Goal: Task Accomplishment & Management: Manage account settings

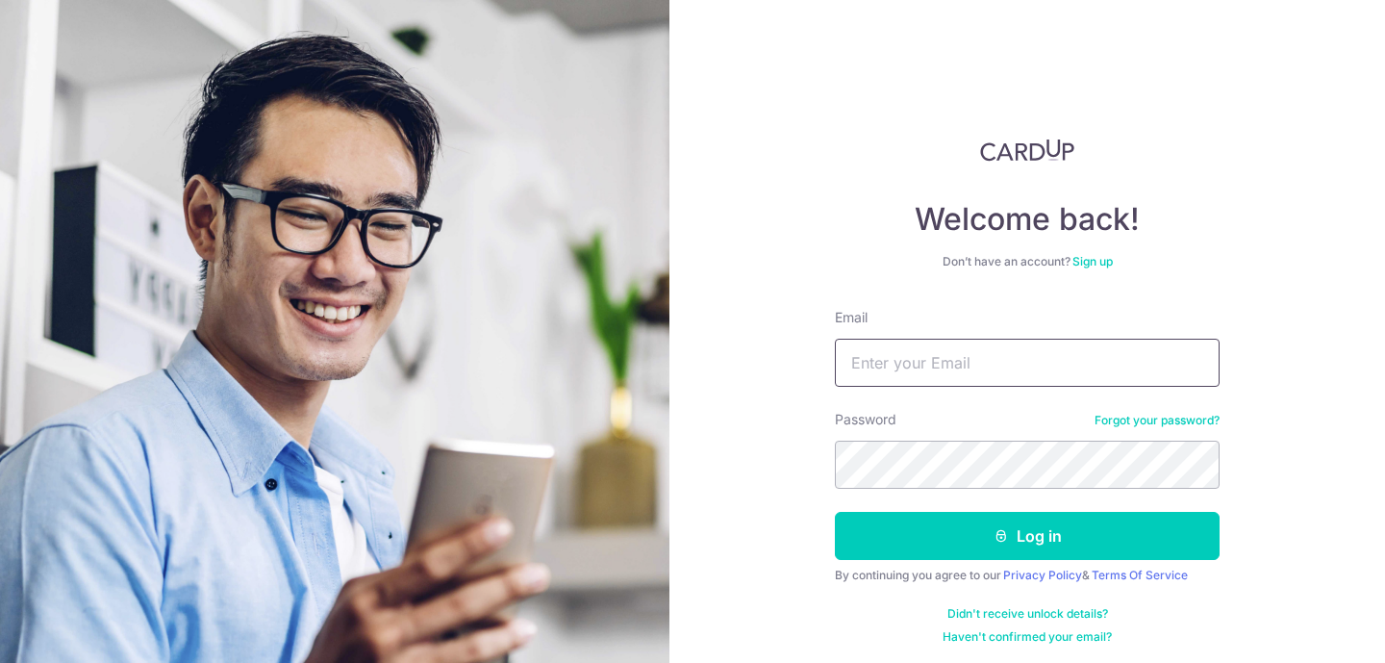
click at [974, 361] on input "Email" at bounding box center [1027, 363] width 385 height 48
click at [968, 373] on input "Email" at bounding box center [1027, 363] width 385 height 48
click at [854, 297] on div "Welcome back! Don’t have an account? Sign up Email Password Forgot your passwor…" at bounding box center [1027, 392] width 385 height 506
click at [952, 353] on input "Email" at bounding box center [1027, 363] width 385 height 48
paste input "[EMAIL_ADDRESS][DOMAIN_NAME]"
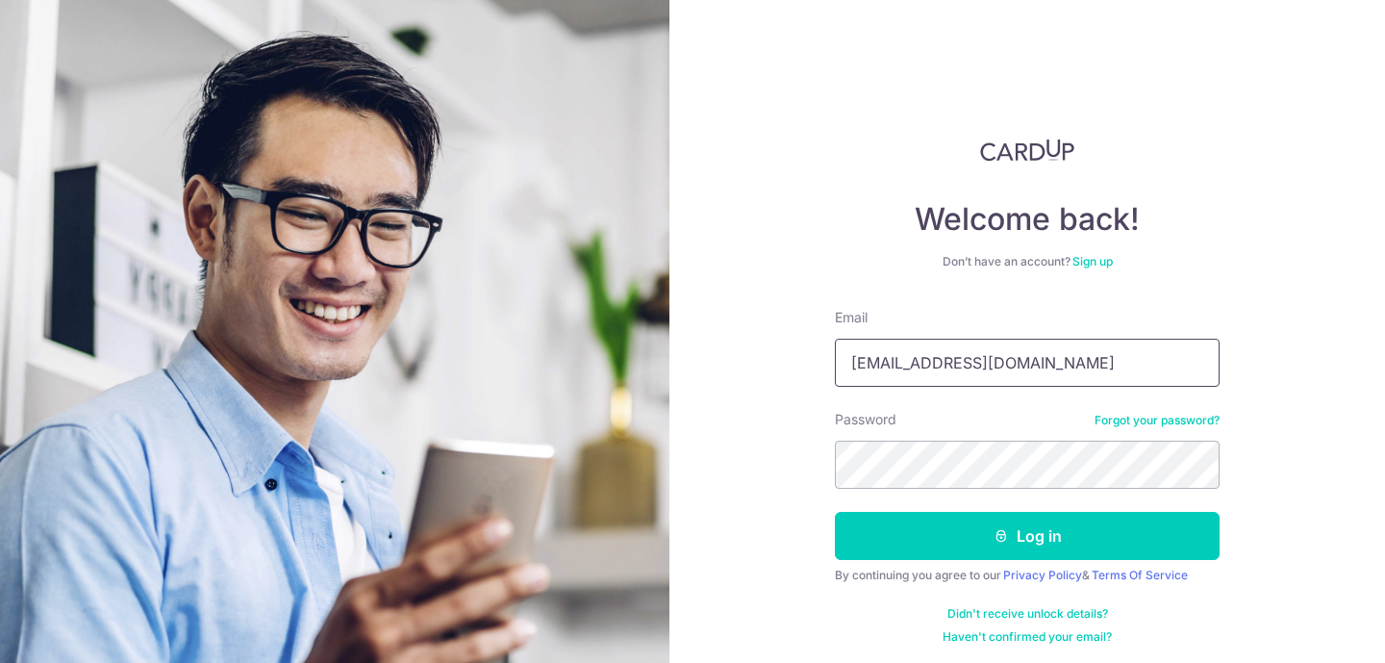
type input "[EMAIL_ADDRESS][DOMAIN_NAME]"
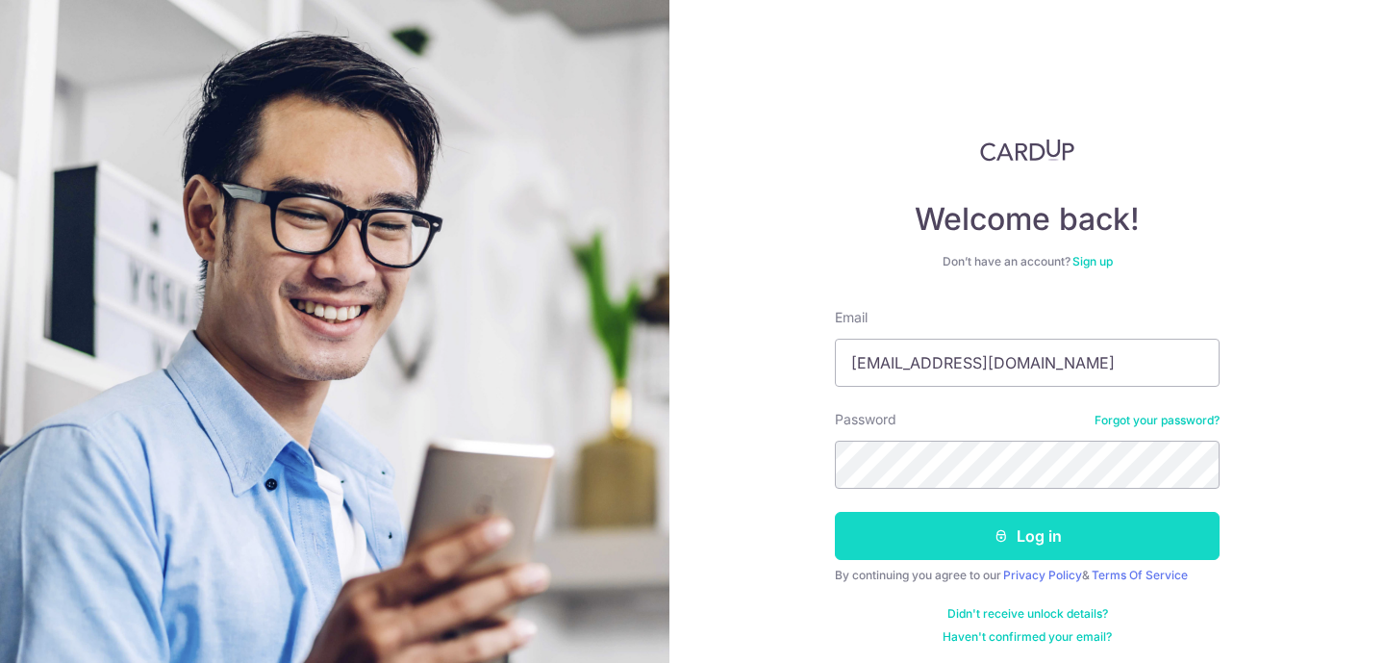
click at [1007, 547] on button "Log in" at bounding box center [1027, 536] width 385 height 48
